Goal: Task Accomplishment & Management: Manage account settings

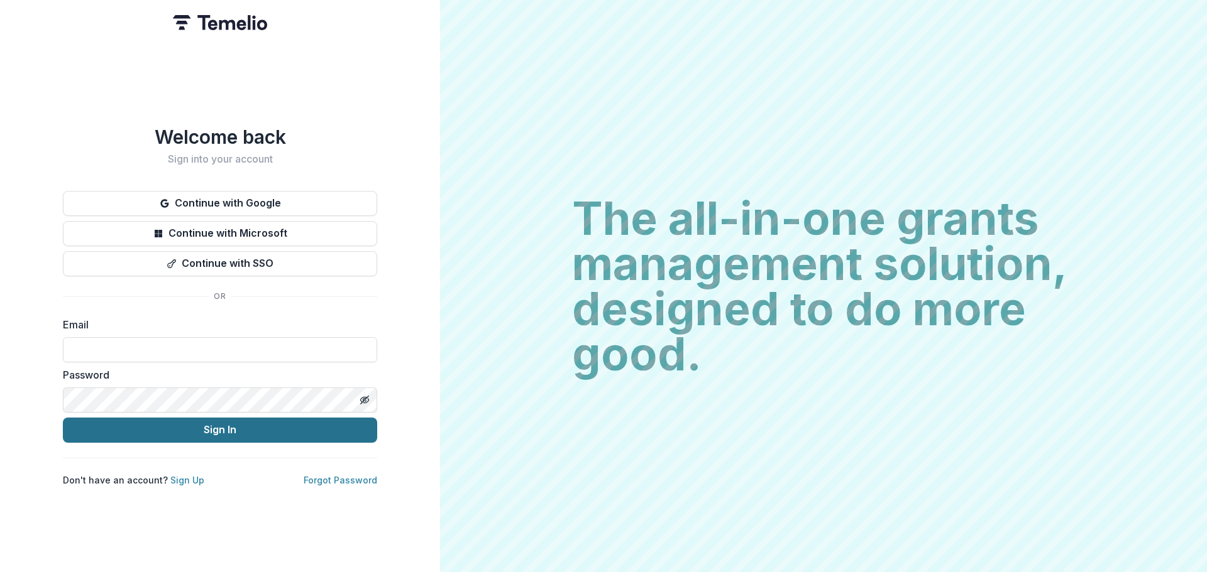
type input "**********"
click at [209, 428] on button "Sign In" at bounding box center [220, 430] width 314 height 25
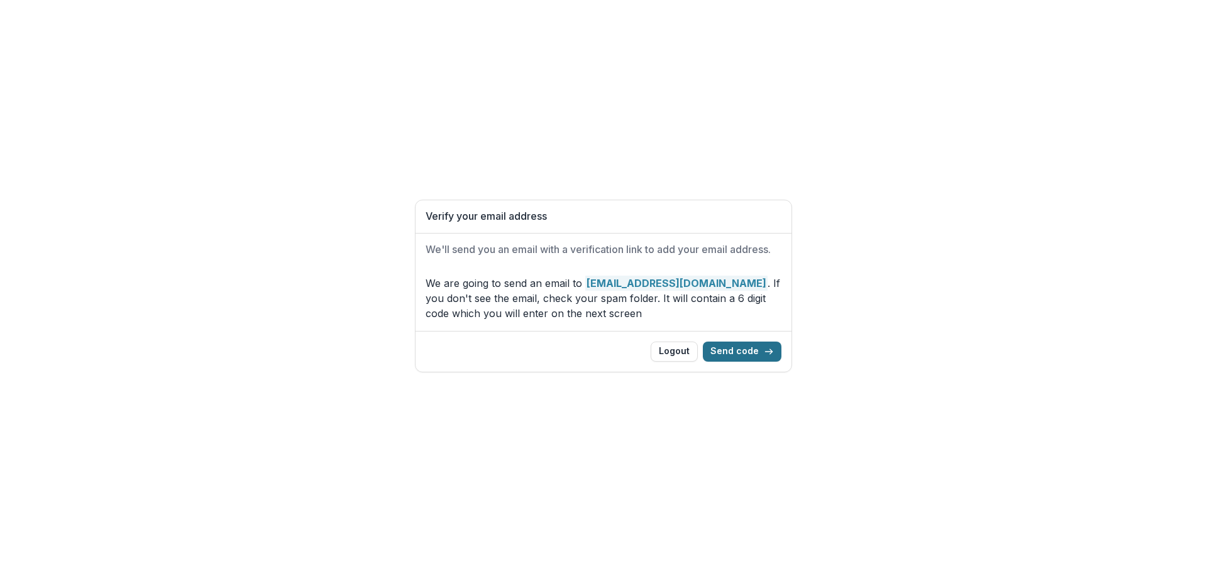
click at [748, 351] on button "Send code" at bounding box center [742, 352] width 79 height 20
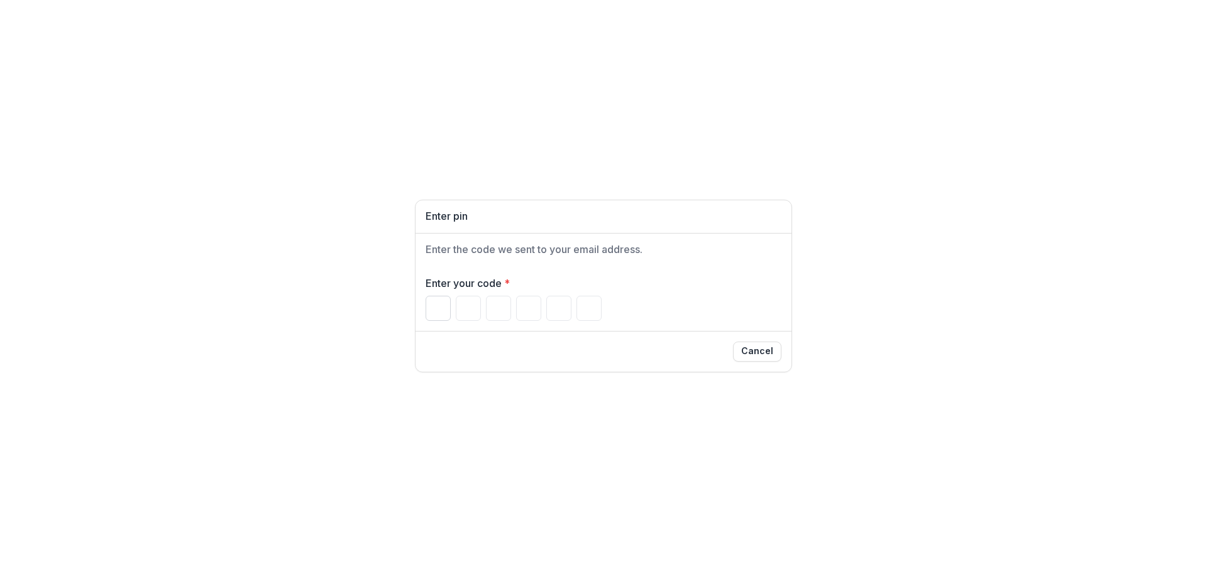
click at [443, 304] on input "Please enter your pin code" at bounding box center [437, 308] width 25 height 25
type input "*"
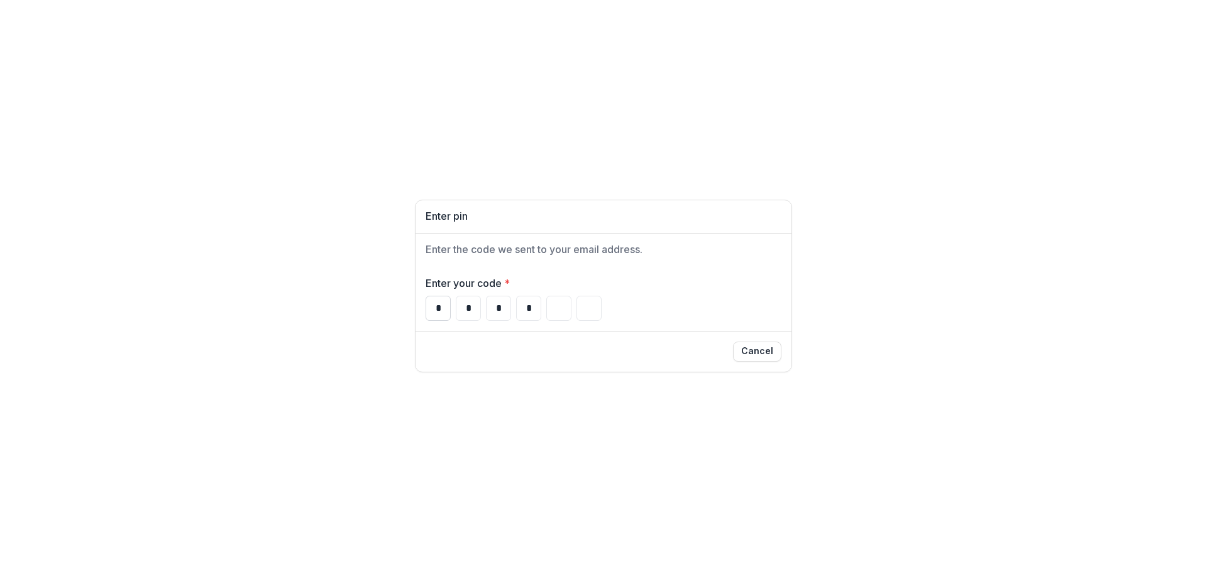
type input "*"
